Goal: Find specific page/section: Find specific page/section

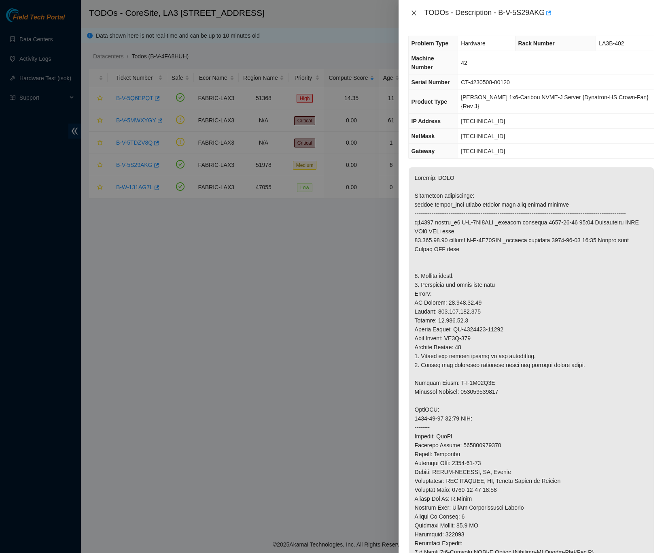
click at [412, 11] on icon "close" at bounding box center [414, 13] width 6 height 6
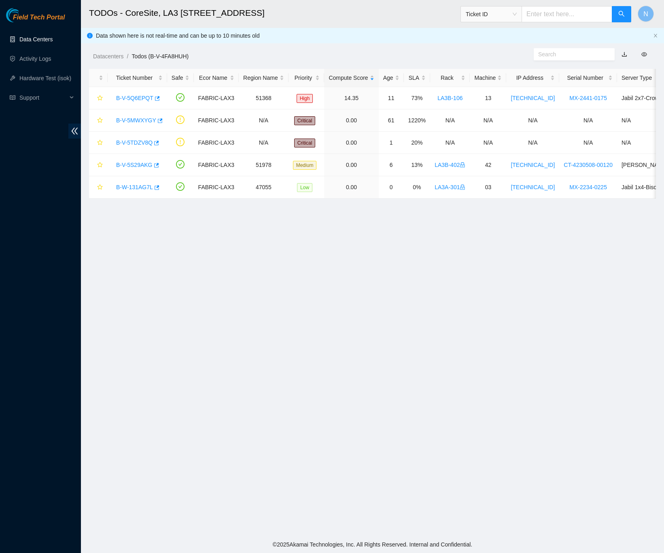
click at [47, 36] on link "Data Centers" at bounding box center [35, 39] width 33 height 6
